Goal: Information Seeking & Learning: Learn about a topic

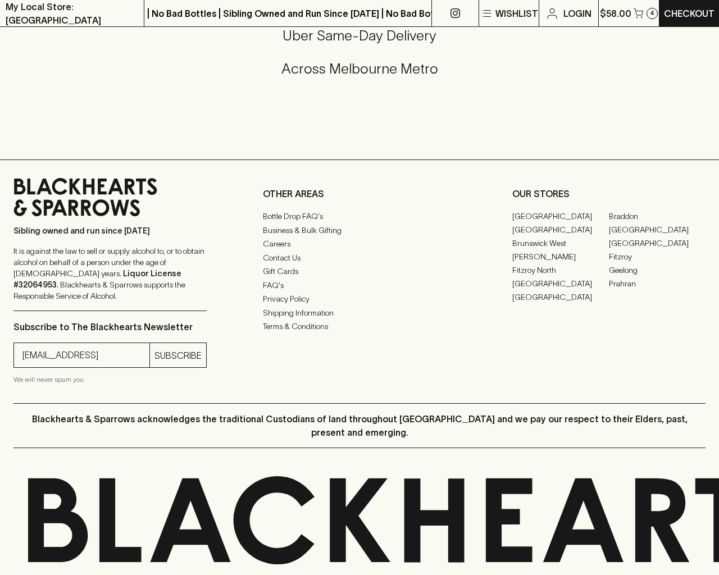
scroll to position [1718, 0]
type input "[EMAIL_ADDRESS]"
type input "1"
type input "e"
type input "Elderton E Series Chardonnay 2023"
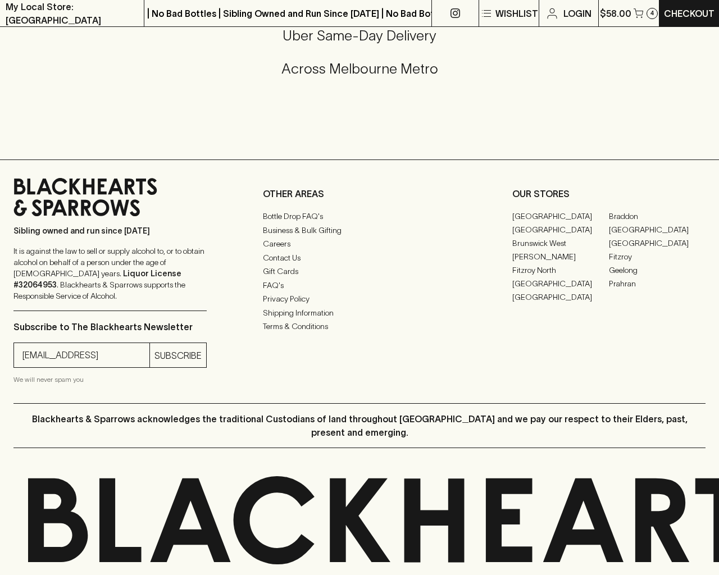
type input "e"
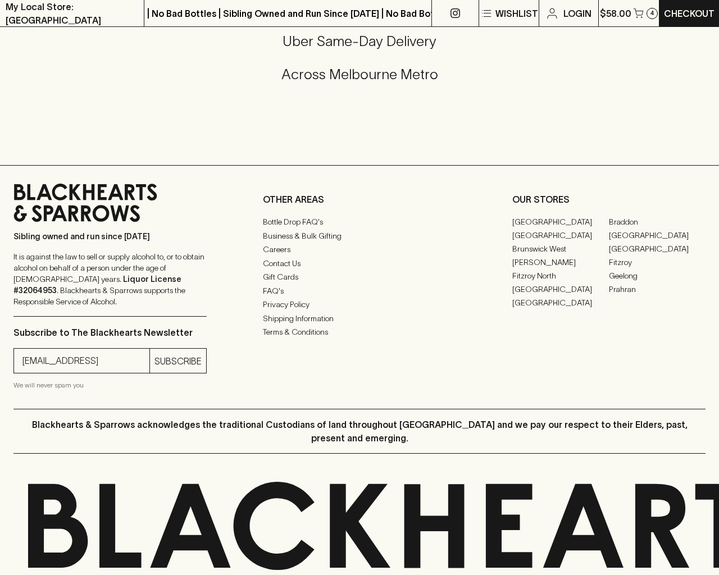
scroll to position [1420, 0]
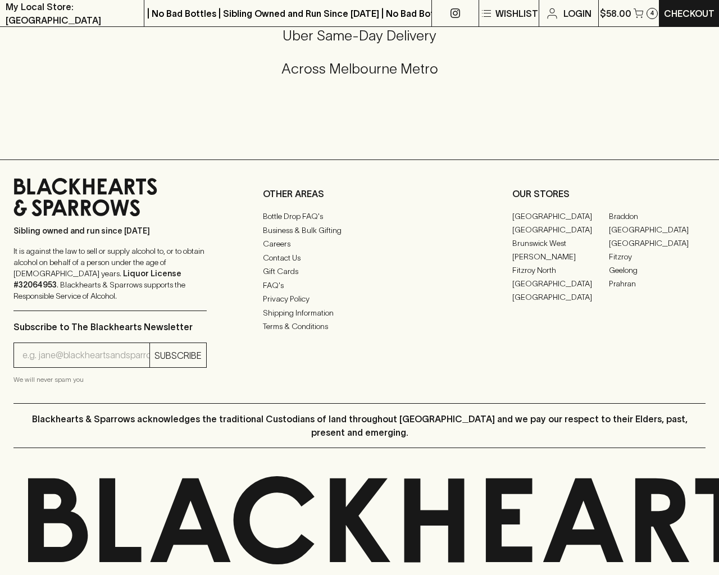
type input "default"
checkbox input "true"
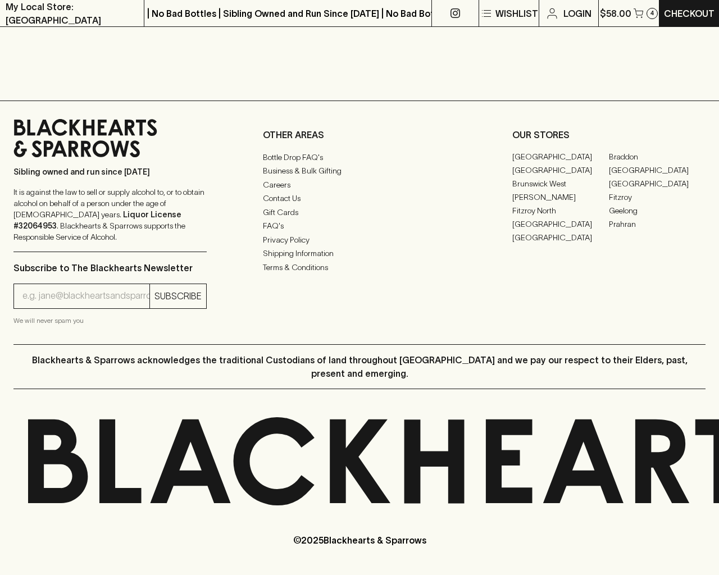
scroll to position [832, 0]
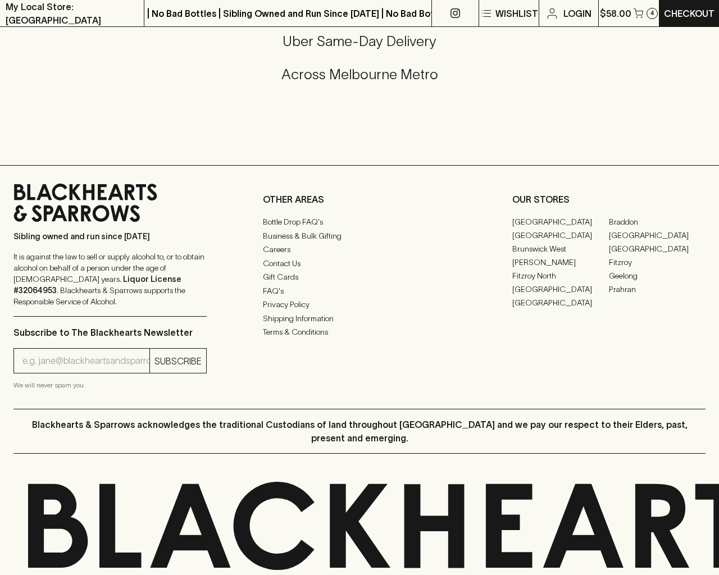
scroll to position [1420, 0]
